Goal: Task Accomplishment & Management: Complete application form

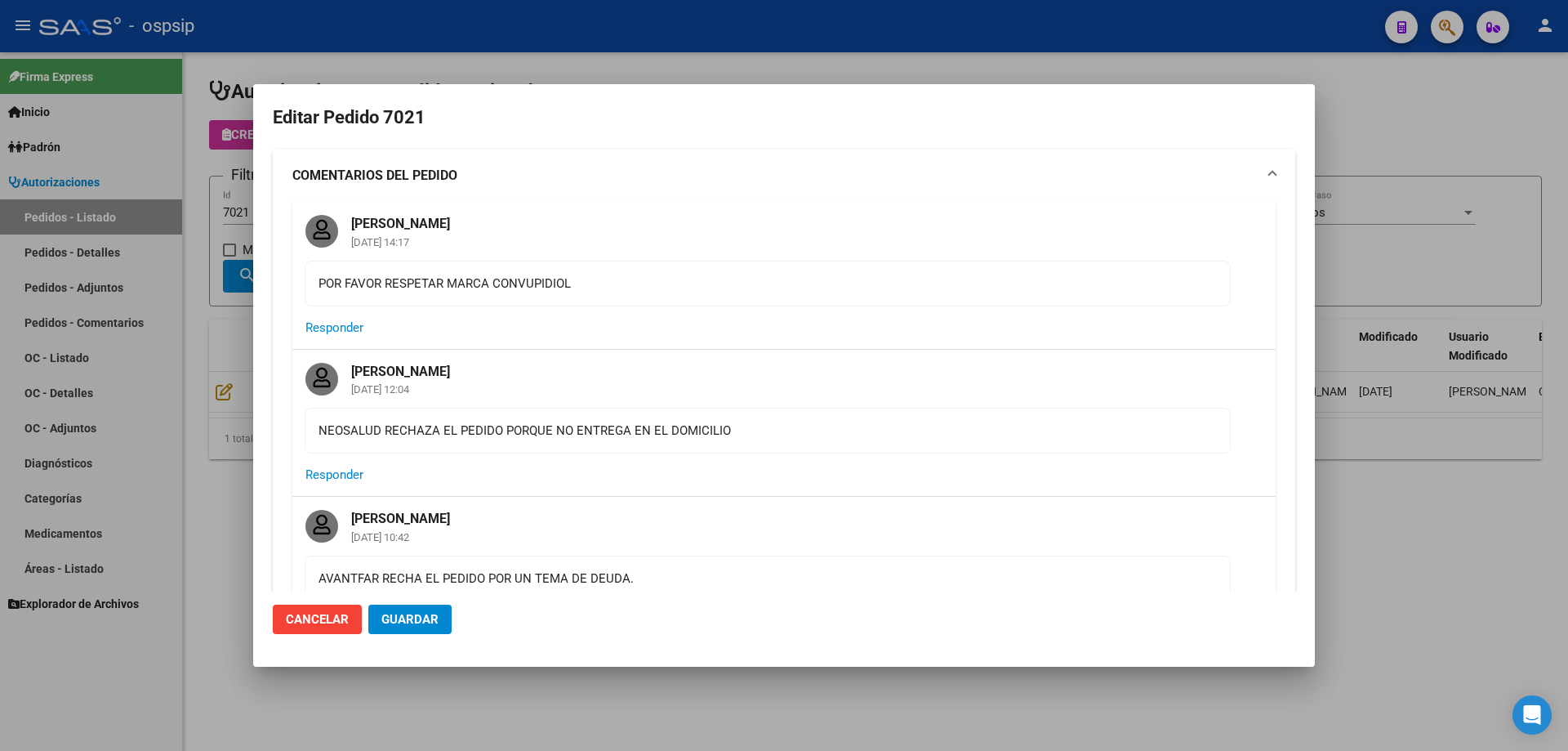
scroll to position [15, 0]
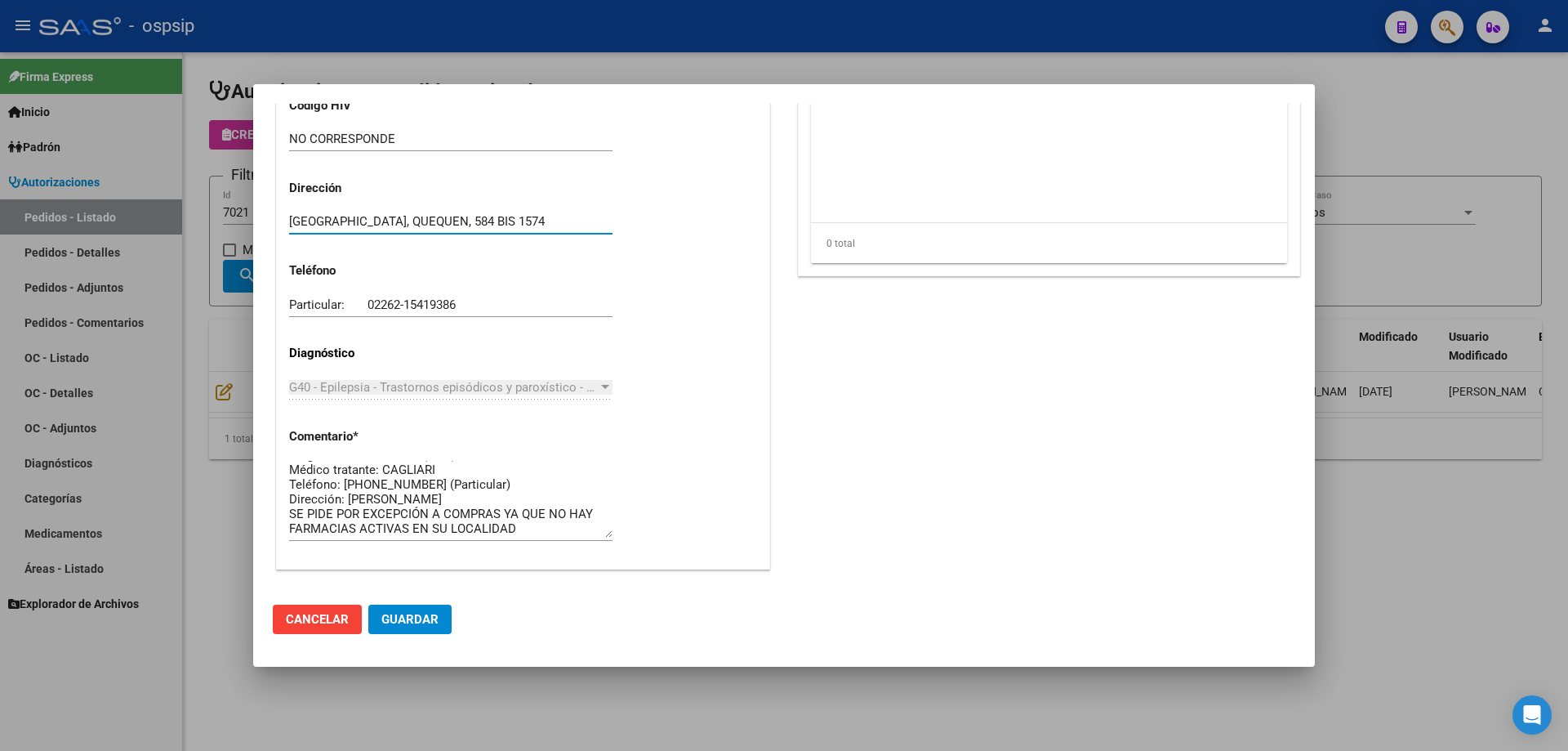
click at [30, 175] on div at bounding box center [784, 375] width 1568 height 751
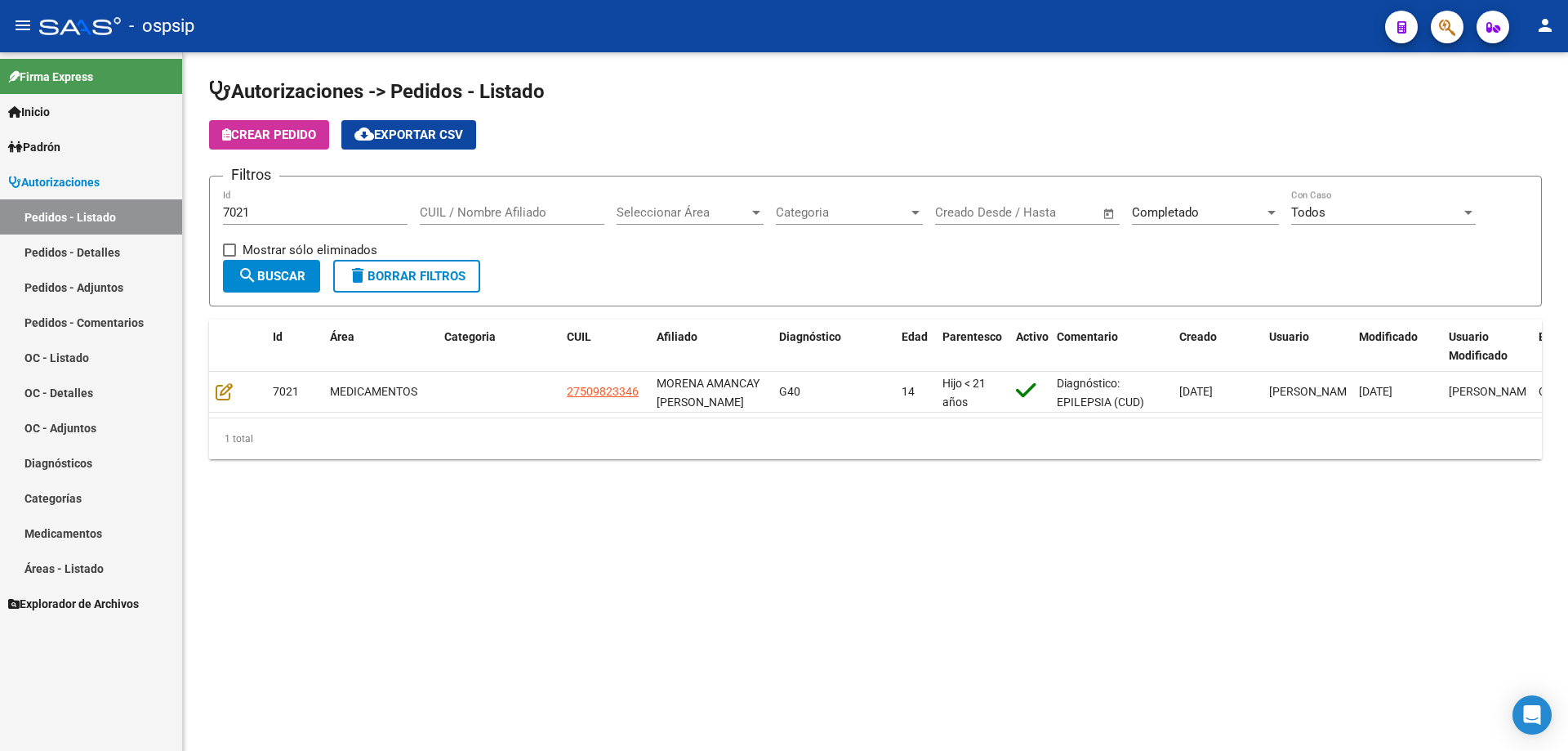
drag, startPoint x: 275, startPoint y: 204, endPoint x: 235, endPoint y: 223, distance: 44.3
click at [235, 223] on div "7021 Id" at bounding box center [315, 206] width 184 height 35
drag, startPoint x: 286, startPoint y: 216, endPoint x: 176, endPoint y: 221, distance: 110.1
click at [176, 221] on mat-sidenav-container "Firma Express Inicio Calendario SSS Instructivos Contacto OS Padrón Afiliados E…" at bounding box center [784, 402] width 1568 height 698
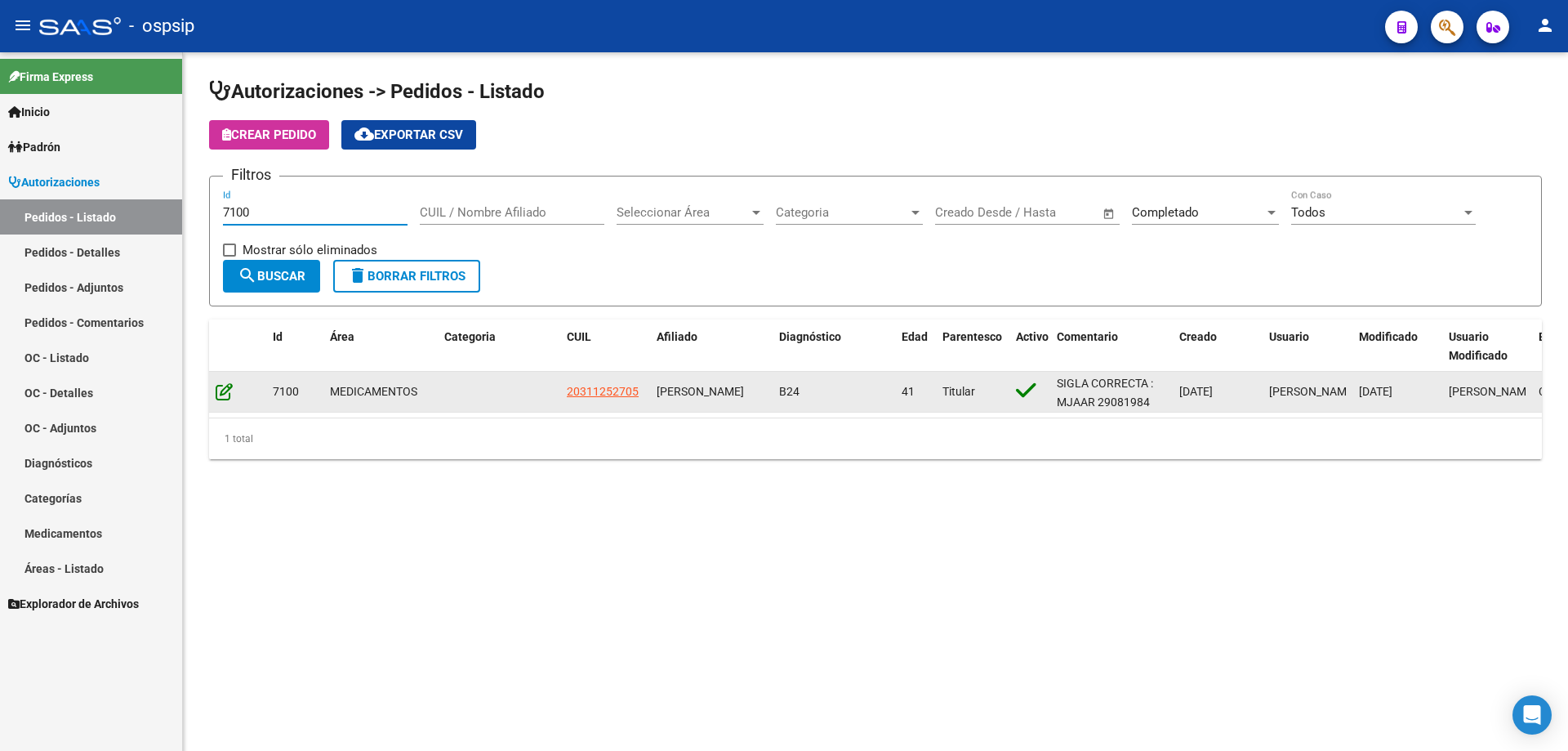
type input "7100"
click at [229, 389] on icon at bounding box center [223, 391] width 17 height 18
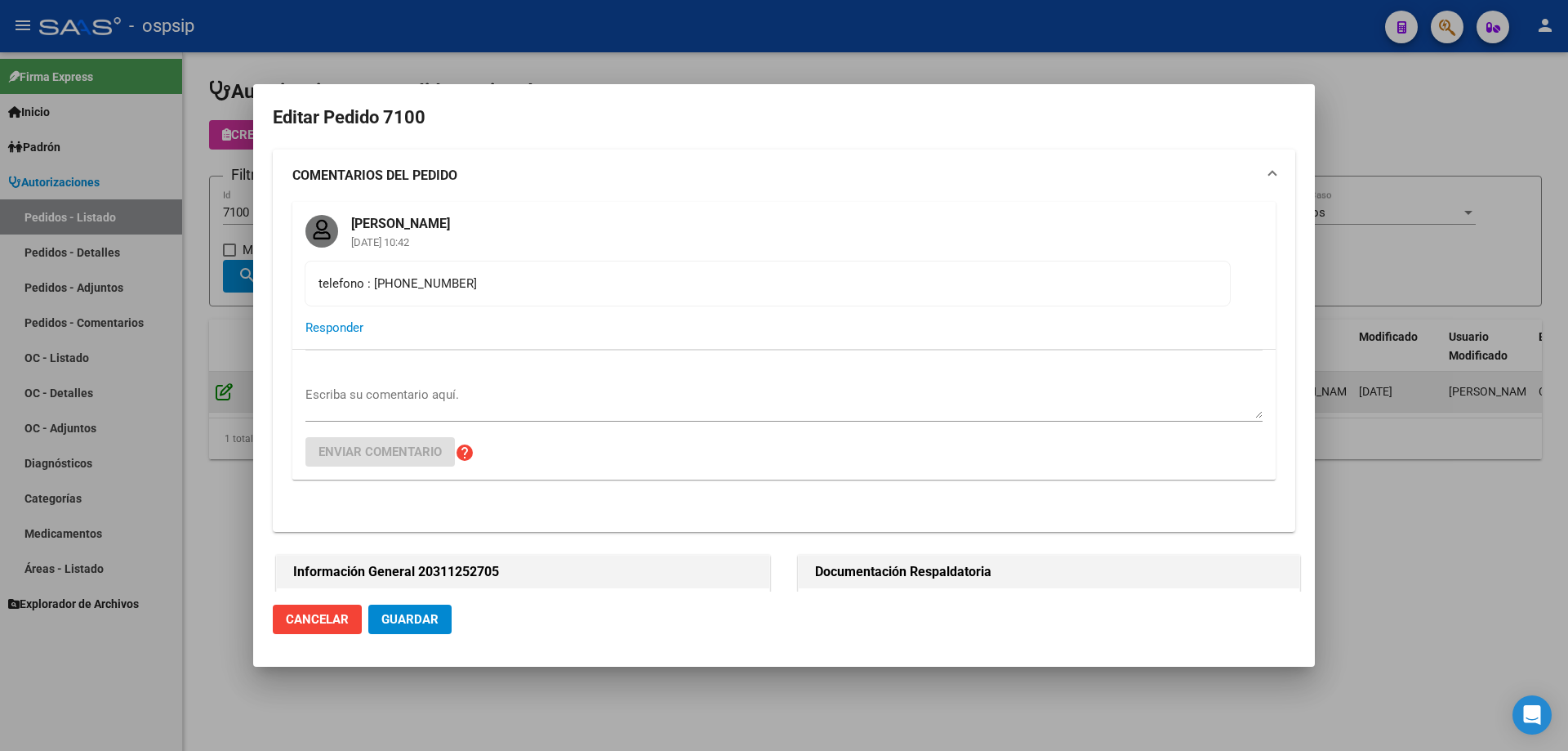
type input "Neuquen, CENTENARIO, [PERSON_NAME] LOTE 499"
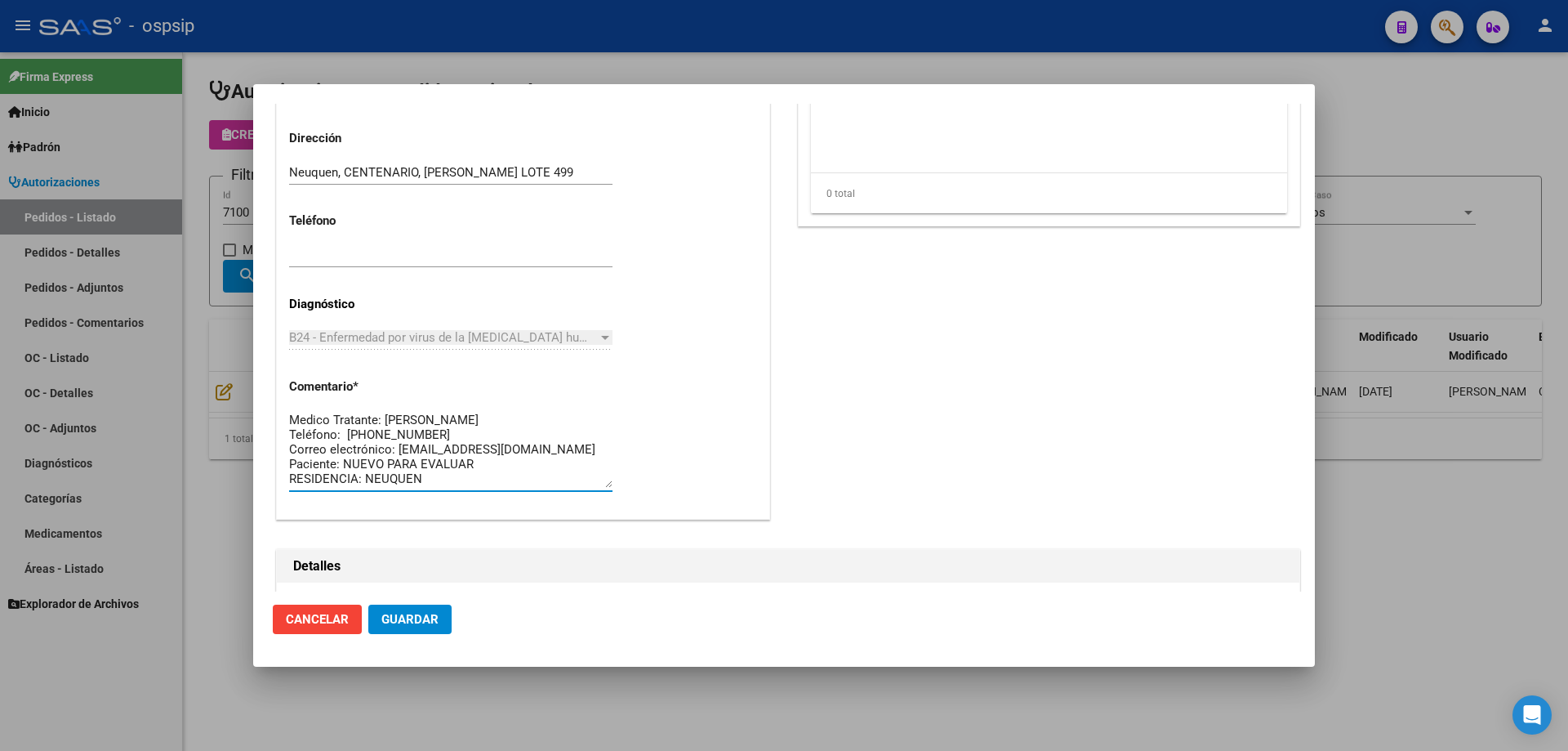
scroll to position [0, 0]
drag, startPoint x: 446, startPoint y: 483, endPoint x: 253, endPoint y: 396, distance: 211.7
click at [253, 396] on mat-dialog-content "Editar Pedido 7100 COMENTARIOS DEL PEDIDO [PERSON_NAME] [DATE] 10:42 telefono :…" at bounding box center [784, 348] width 1061 height 488
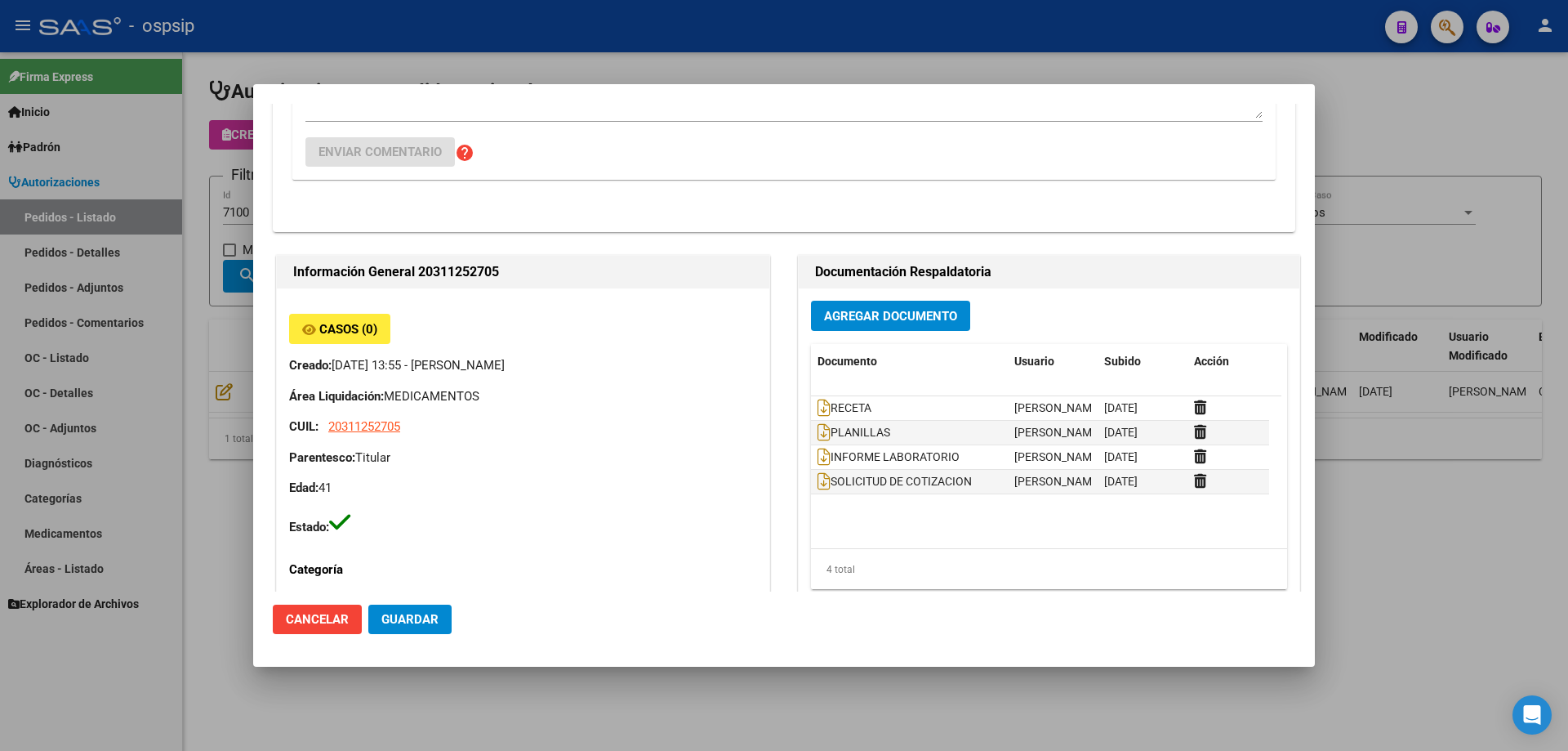
scroll to position [81, 0]
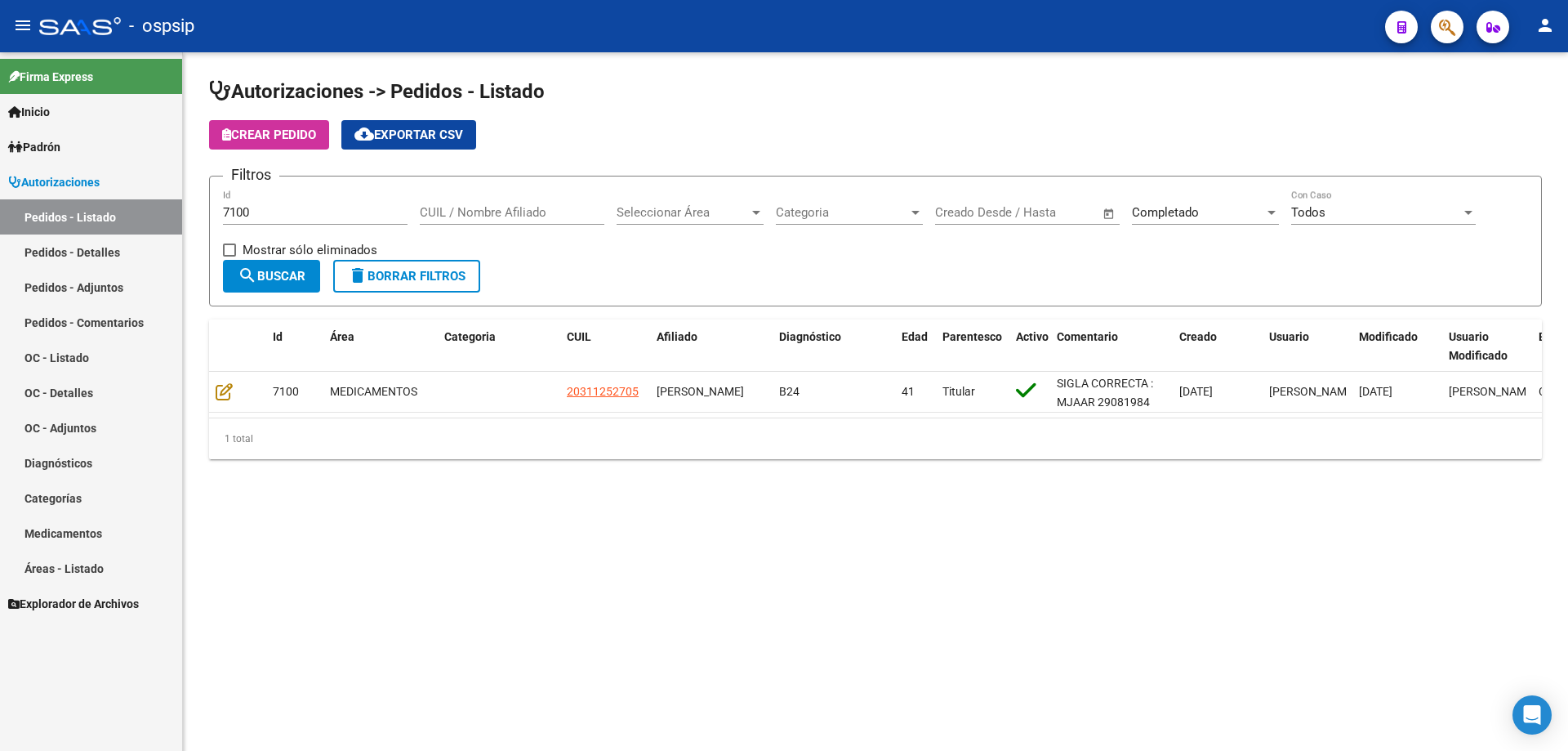
click at [316, 201] on div "7100 Id" at bounding box center [315, 206] width 184 height 35
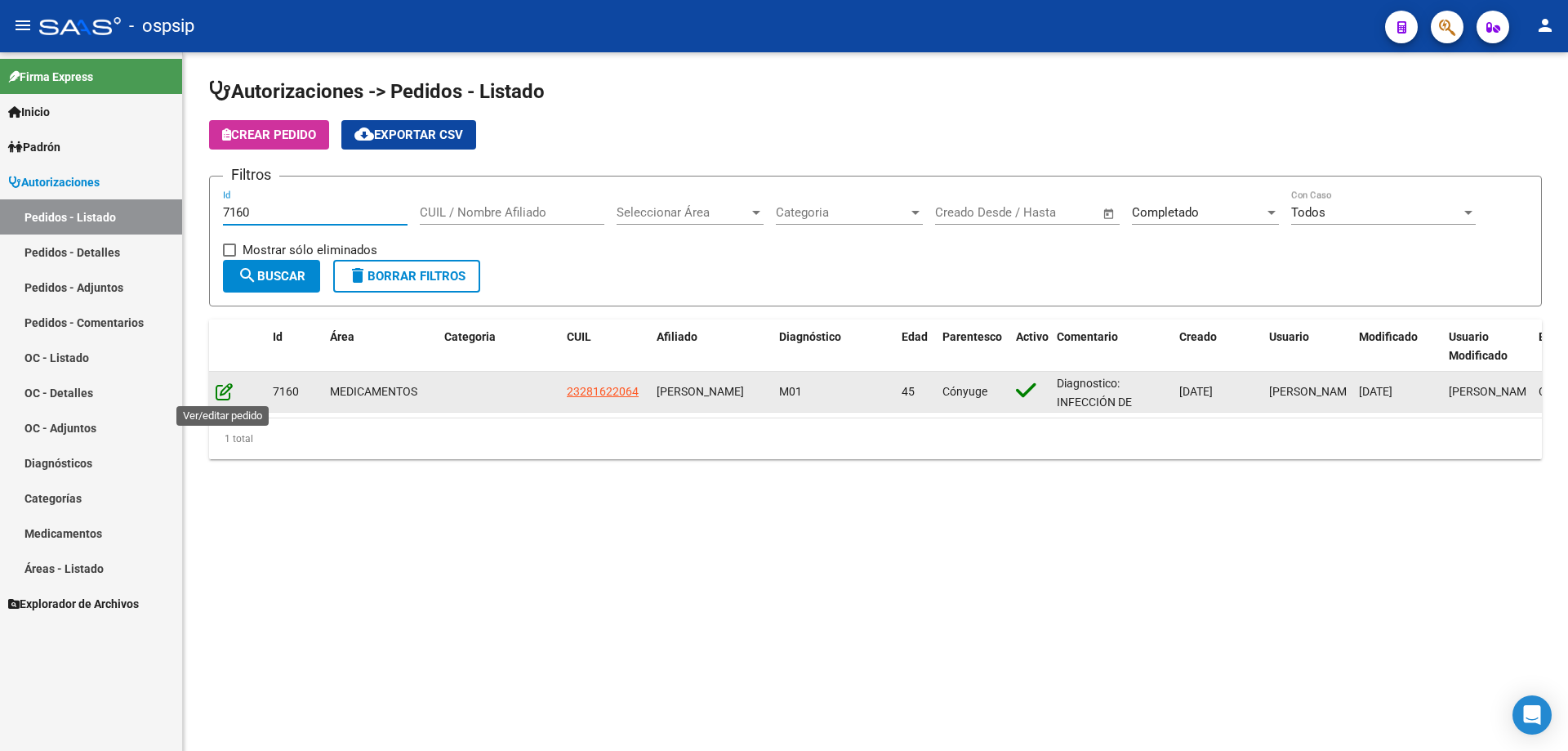
type input "7160"
click at [221, 391] on icon at bounding box center [223, 391] width 17 height 18
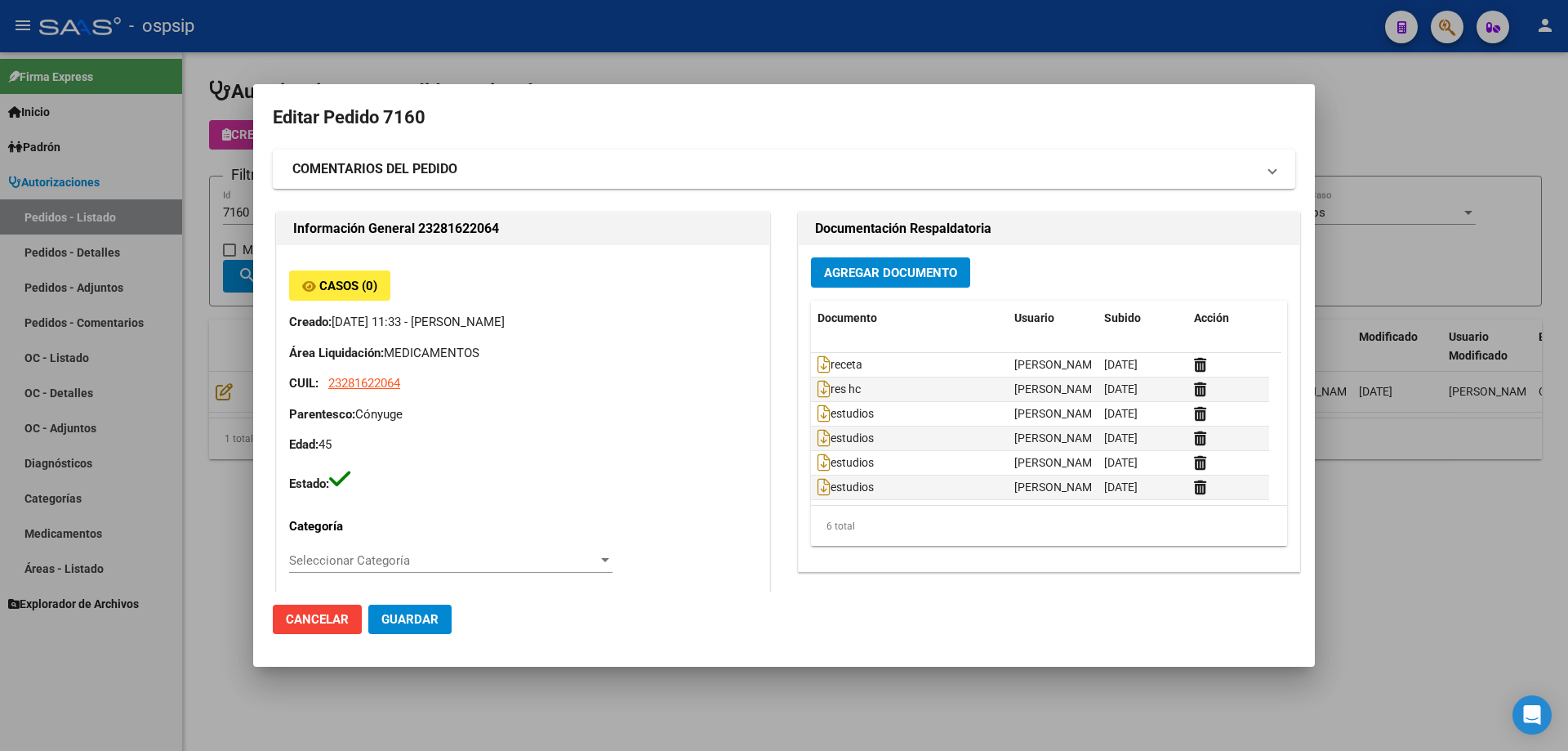
type input "[GEOGRAPHIC_DATA], LOS POLVORINES, [PERSON_NAME] 1920"
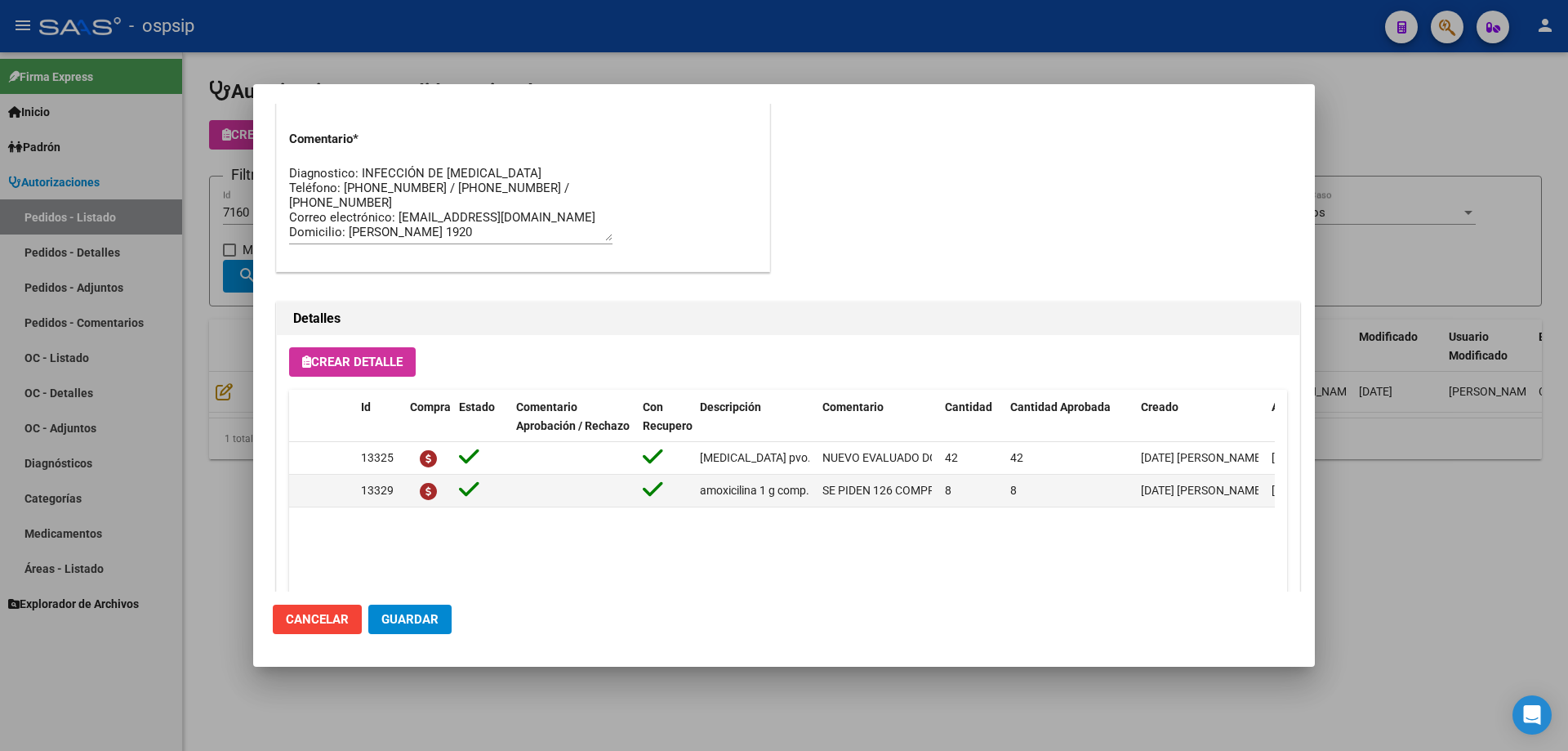
scroll to position [1062, 0]
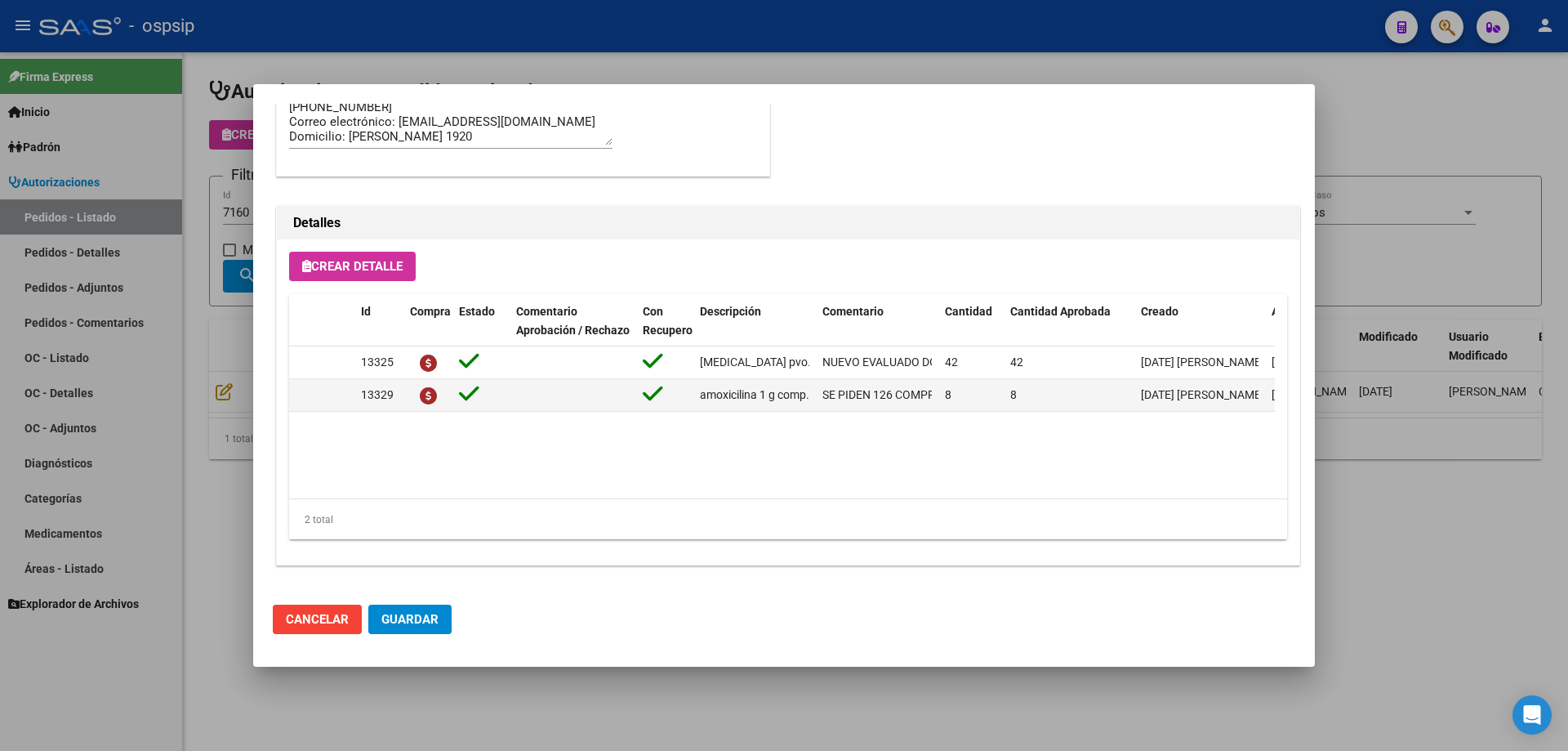
click at [169, 201] on div at bounding box center [784, 375] width 1568 height 751
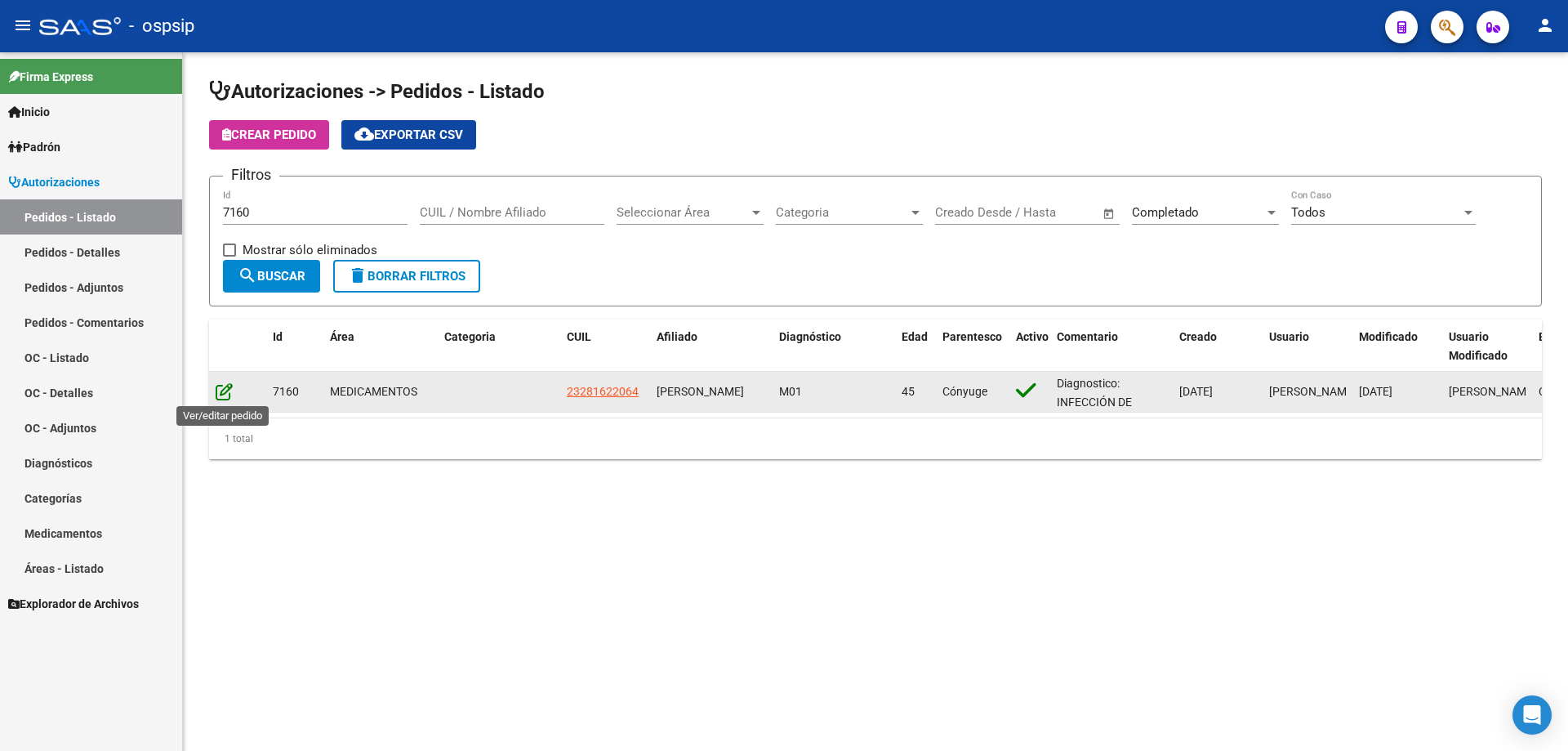
click at [220, 388] on icon at bounding box center [223, 391] width 17 height 18
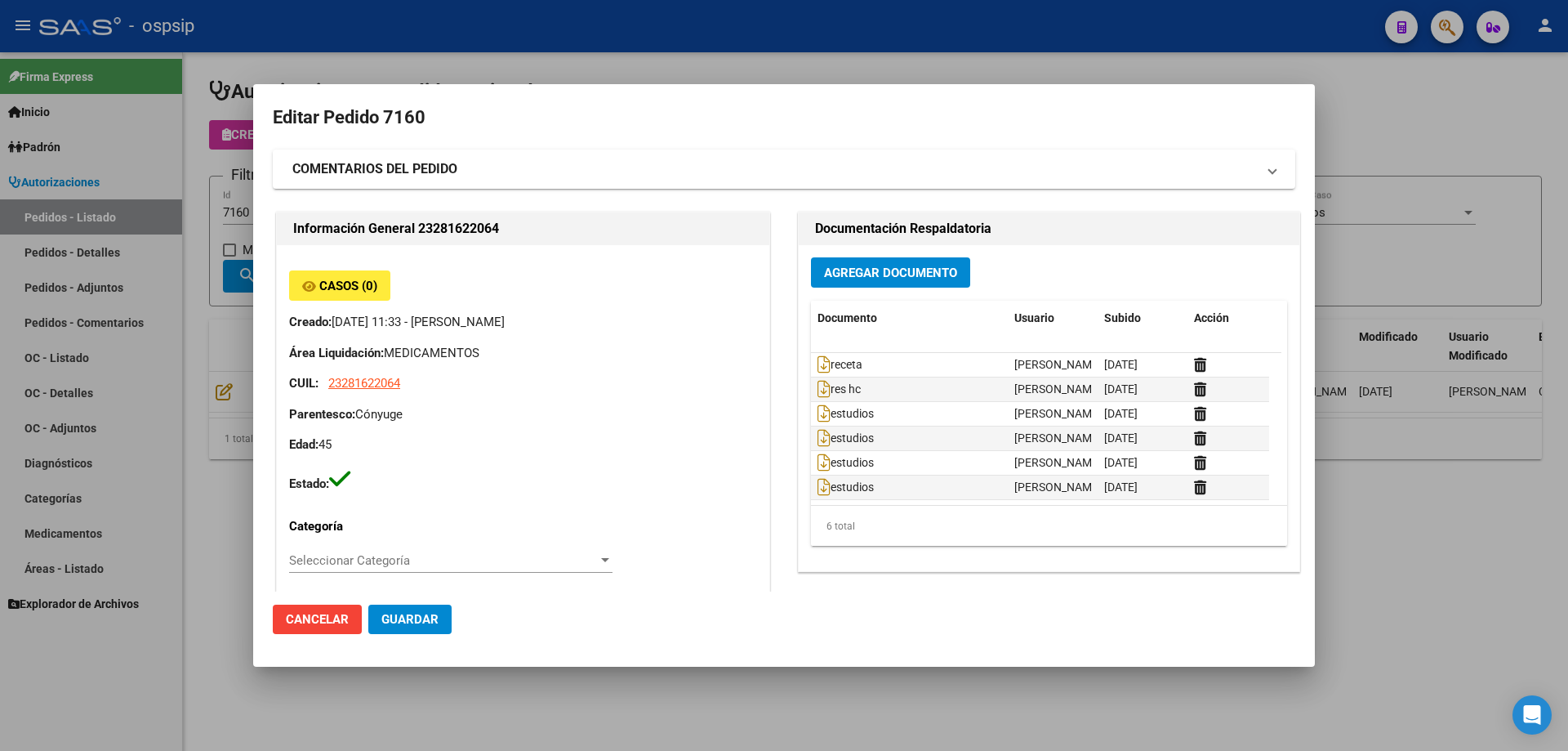
type input "[GEOGRAPHIC_DATA], LOS POLVORINES, [PERSON_NAME] 1920"
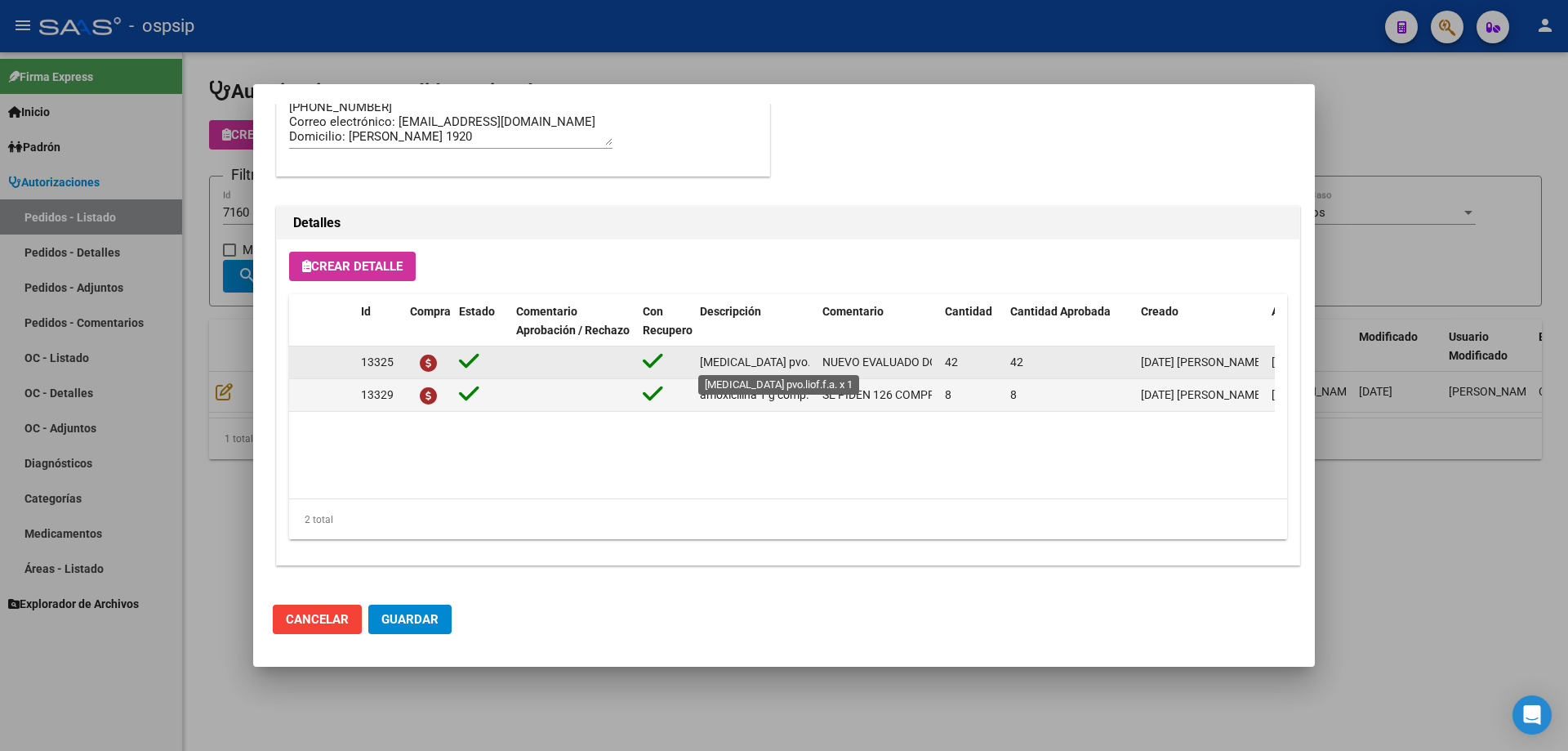
scroll to position [0, 23]
drag, startPoint x: 701, startPoint y: 360, endPoint x: 811, endPoint y: 361, distance: 110.0
click at [811, 361] on datatable-body-cell "[MEDICAL_DATA] pvo.liof.f.a. x 1" at bounding box center [755, 362] width 123 height 32
copy span "[MEDICAL_DATA] pvo.liof.f.a. x 1"
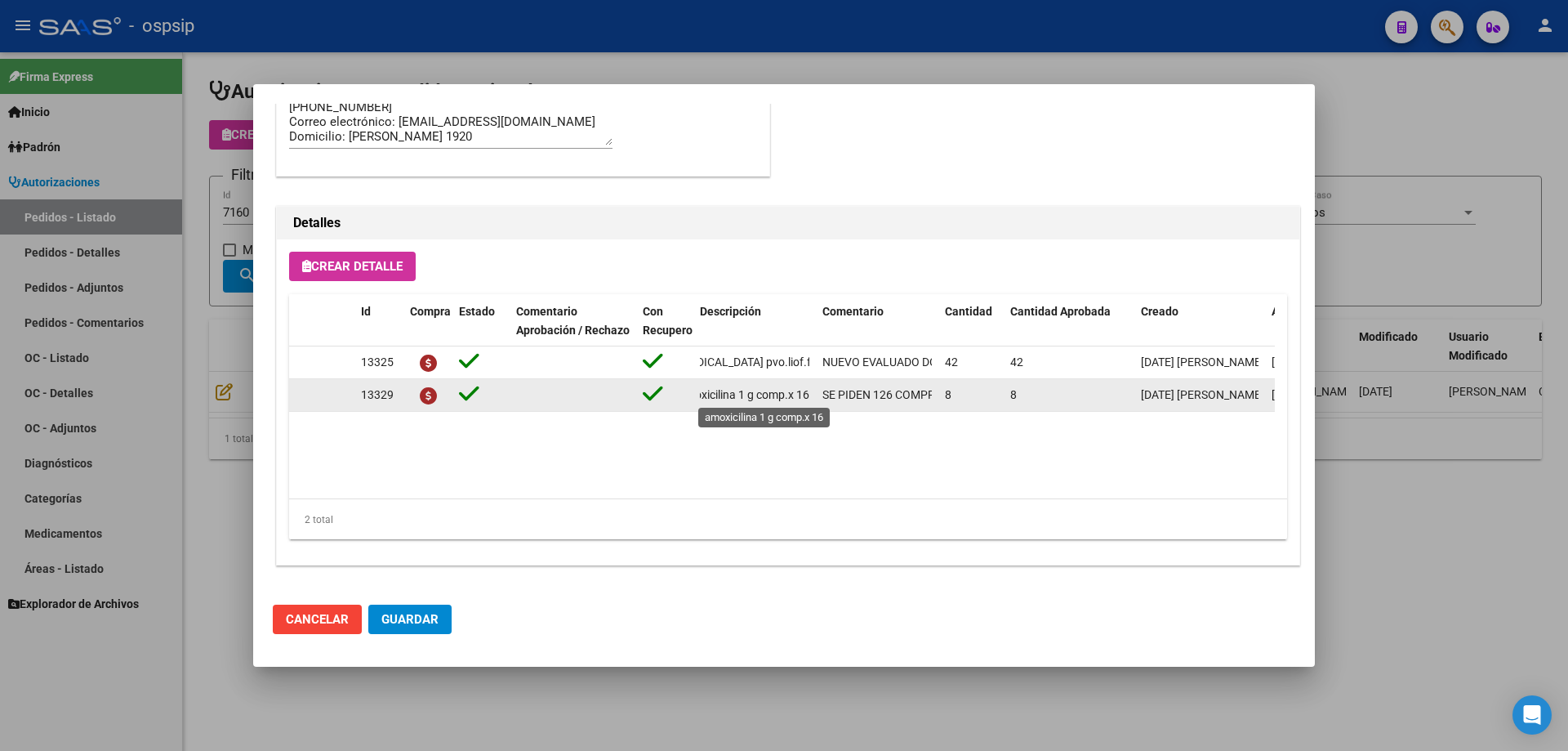
drag, startPoint x: 700, startPoint y: 393, endPoint x: 806, endPoint y: 399, distance: 106.2
click at [806, 399] on span "amoxicilina 1 g comp.x 16" at bounding box center [744, 394] width 131 height 13
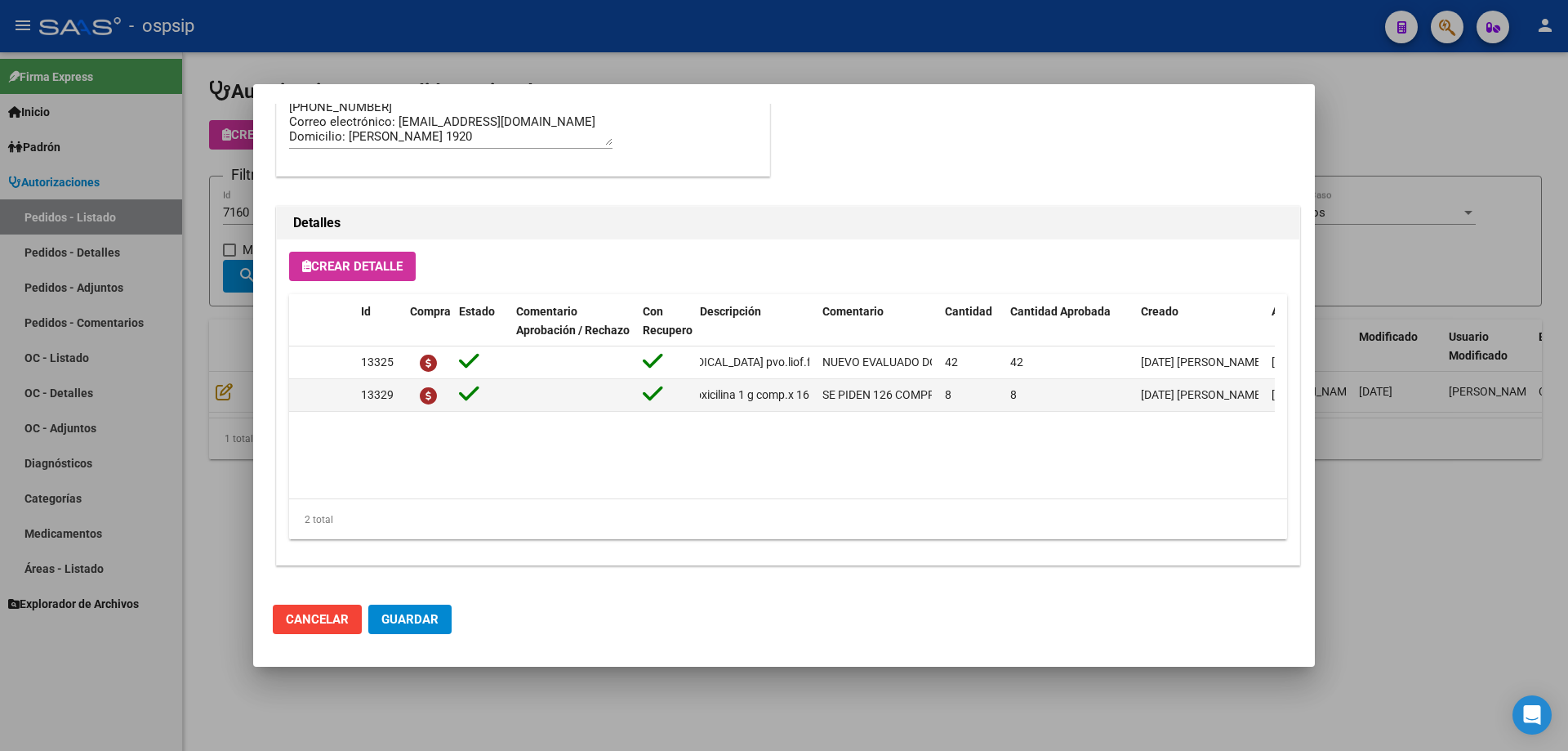
copy span "amoxicilina 1 g comp.x 16"
